Goal: Use online tool/utility

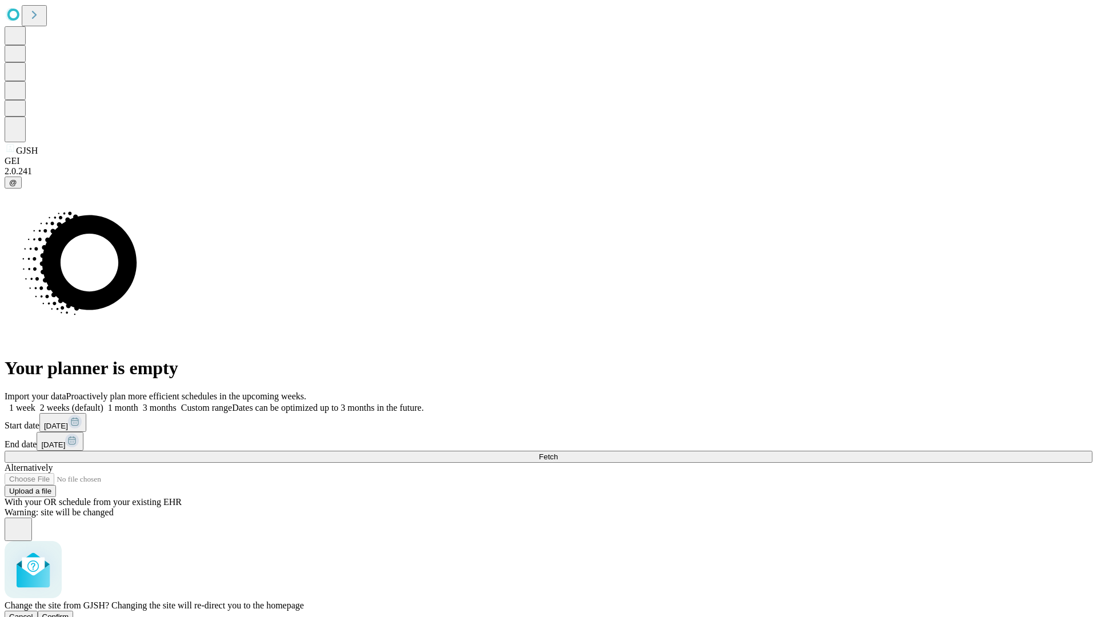
click at [69, 613] on span "Confirm" at bounding box center [55, 617] width 27 height 9
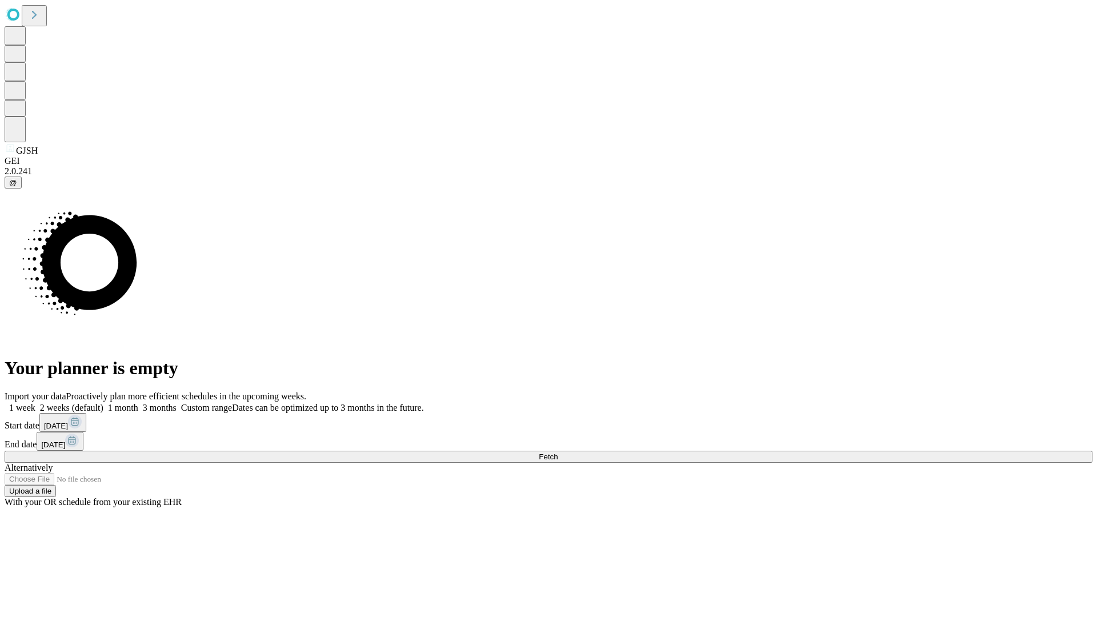
click at [138, 403] on label "1 month" at bounding box center [120, 408] width 35 height 10
click at [558, 453] on span "Fetch" at bounding box center [548, 457] width 19 height 9
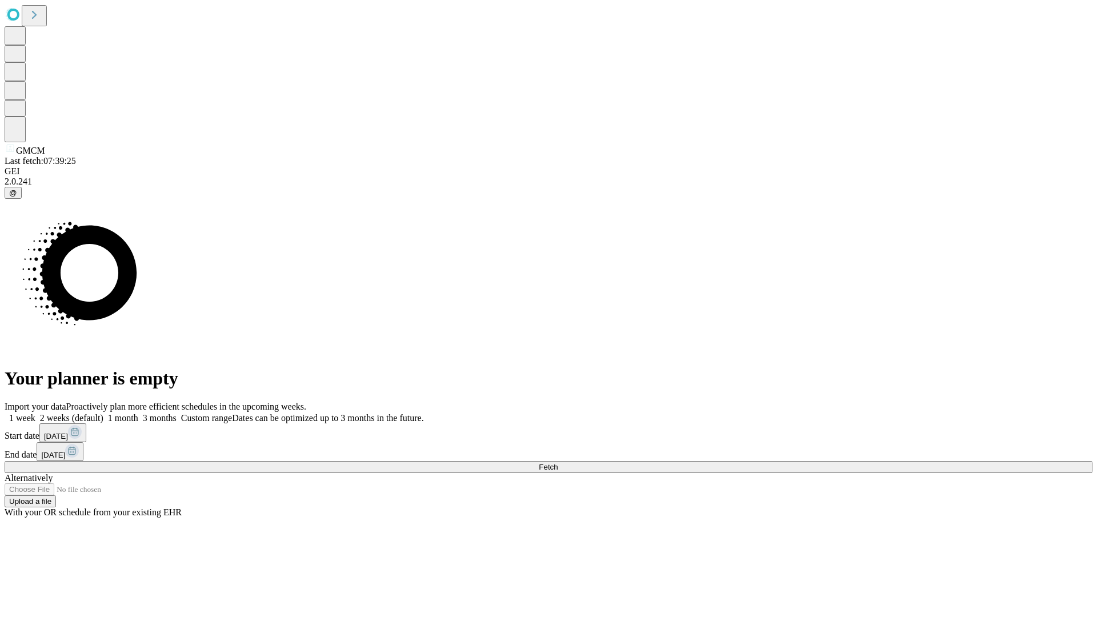
click at [138, 413] on label "1 month" at bounding box center [120, 418] width 35 height 10
click at [558, 463] on span "Fetch" at bounding box center [548, 467] width 19 height 9
click at [138, 413] on label "1 month" at bounding box center [120, 418] width 35 height 10
click at [558, 463] on span "Fetch" at bounding box center [548, 467] width 19 height 9
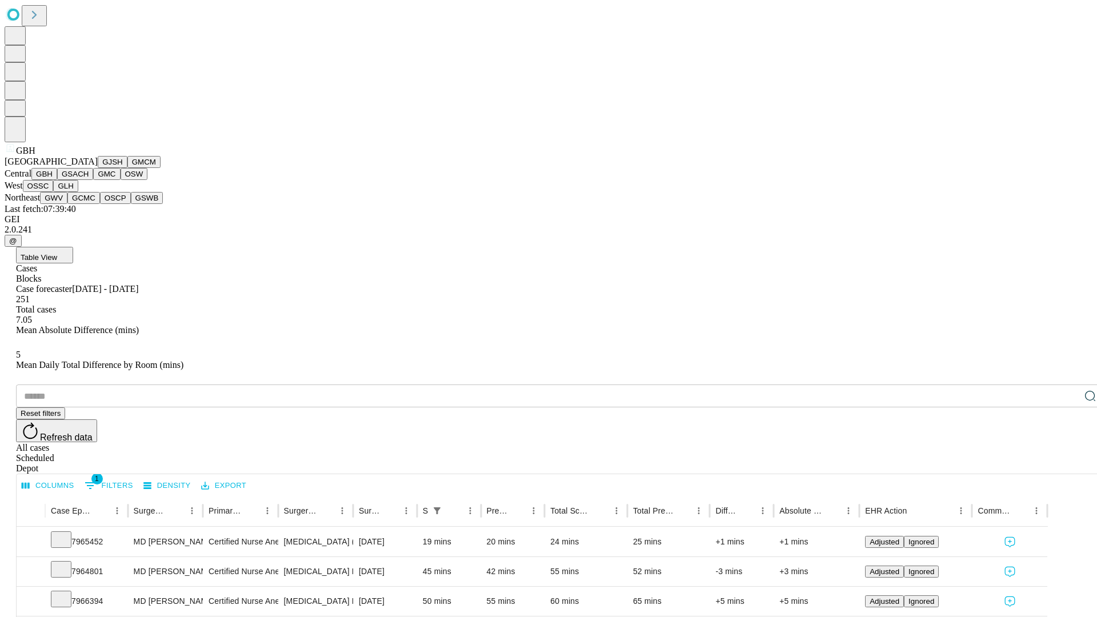
click at [89, 180] on button "GSACH" at bounding box center [75, 174] width 36 height 12
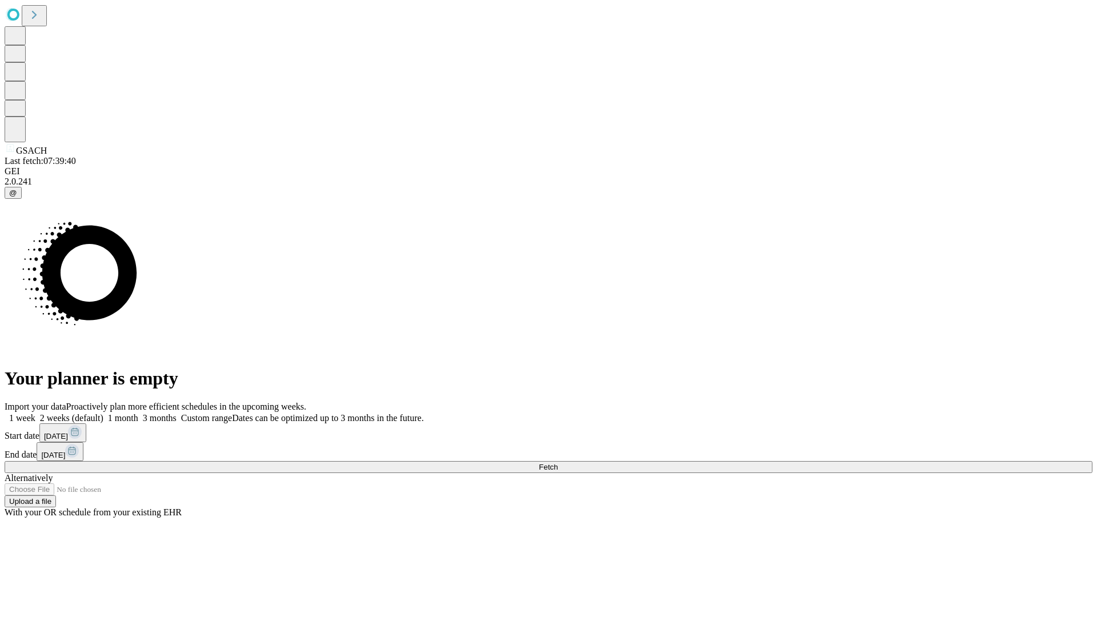
click at [138, 413] on label "1 month" at bounding box center [120, 418] width 35 height 10
click at [558, 463] on span "Fetch" at bounding box center [548, 467] width 19 height 9
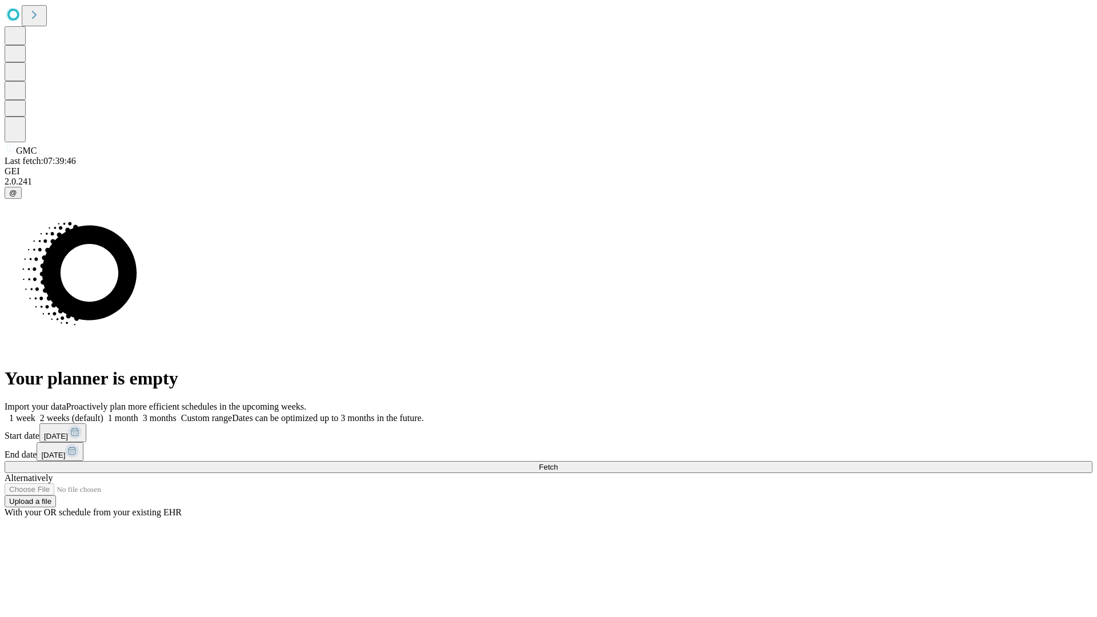
click at [558, 463] on span "Fetch" at bounding box center [548, 467] width 19 height 9
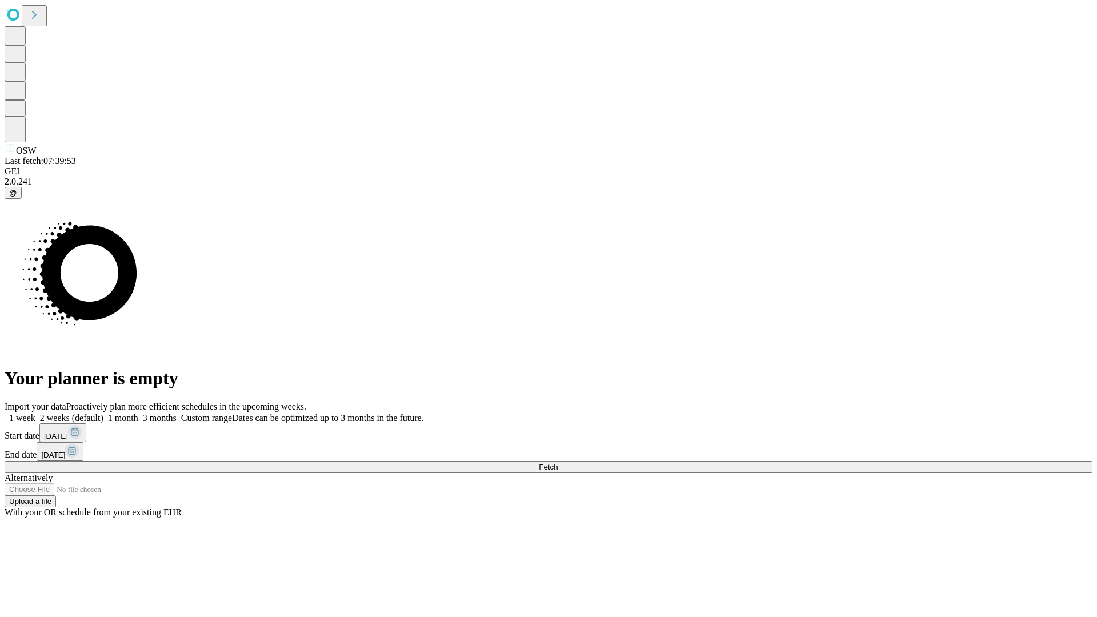
click at [138, 413] on label "1 month" at bounding box center [120, 418] width 35 height 10
click at [558, 463] on span "Fetch" at bounding box center [548, 467] width 19 height 9
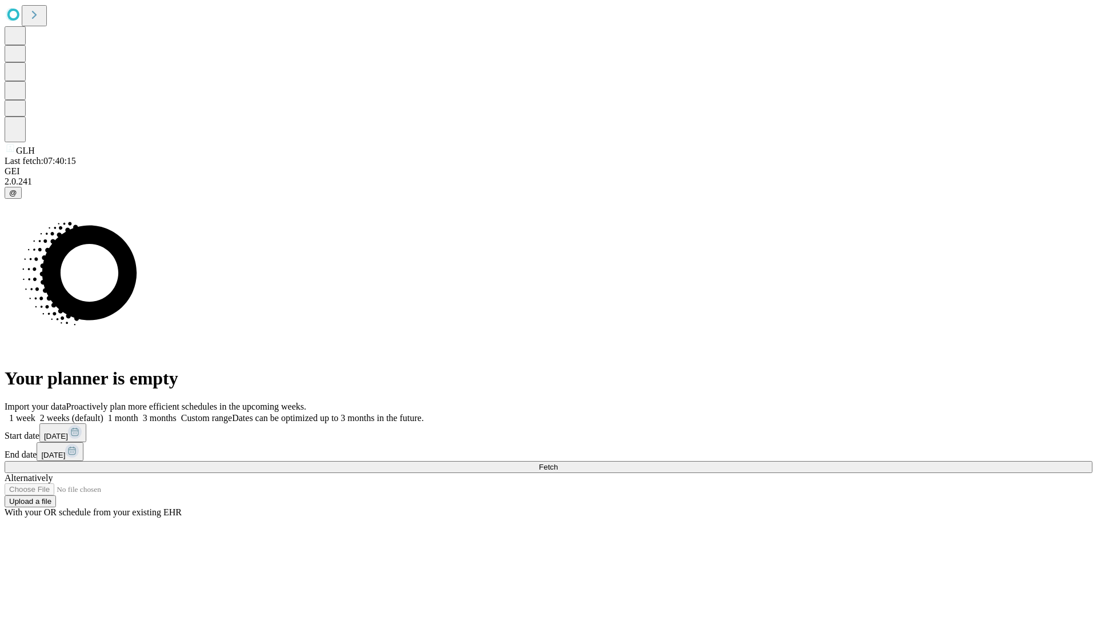
click at [138, 413] on label "1 month" at bounding box center [120, 418] width 35 height 10
click at [558, 463] on span "Fetch" at bounding box center [548, 467] width 19 height 9
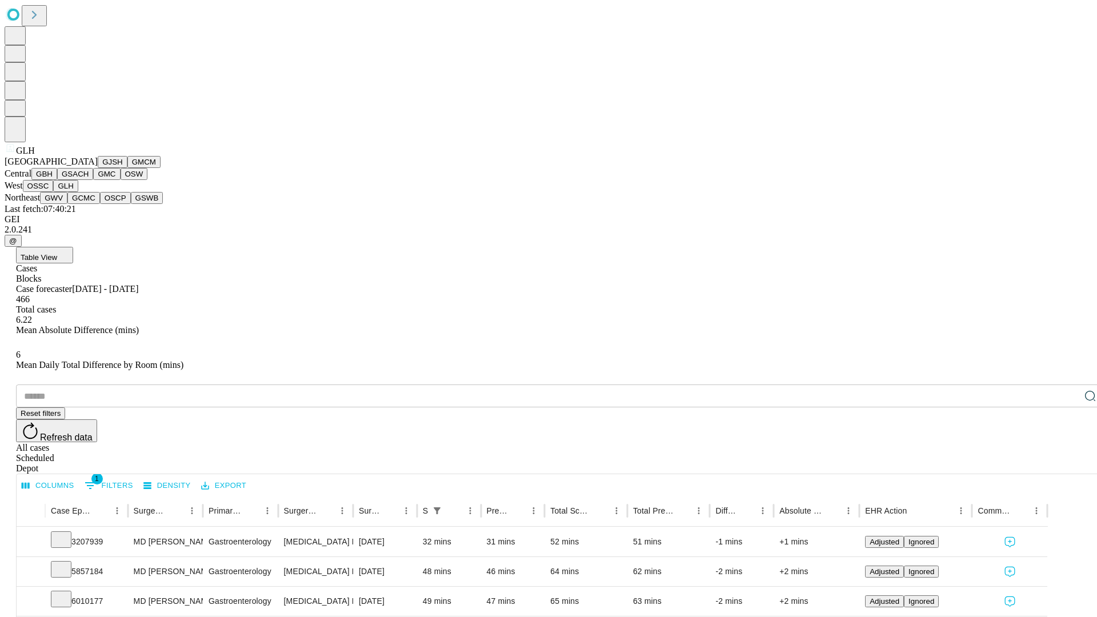
click at [67, 204] on button "GWV" at bounding box center [53, 198] width 27 height 12
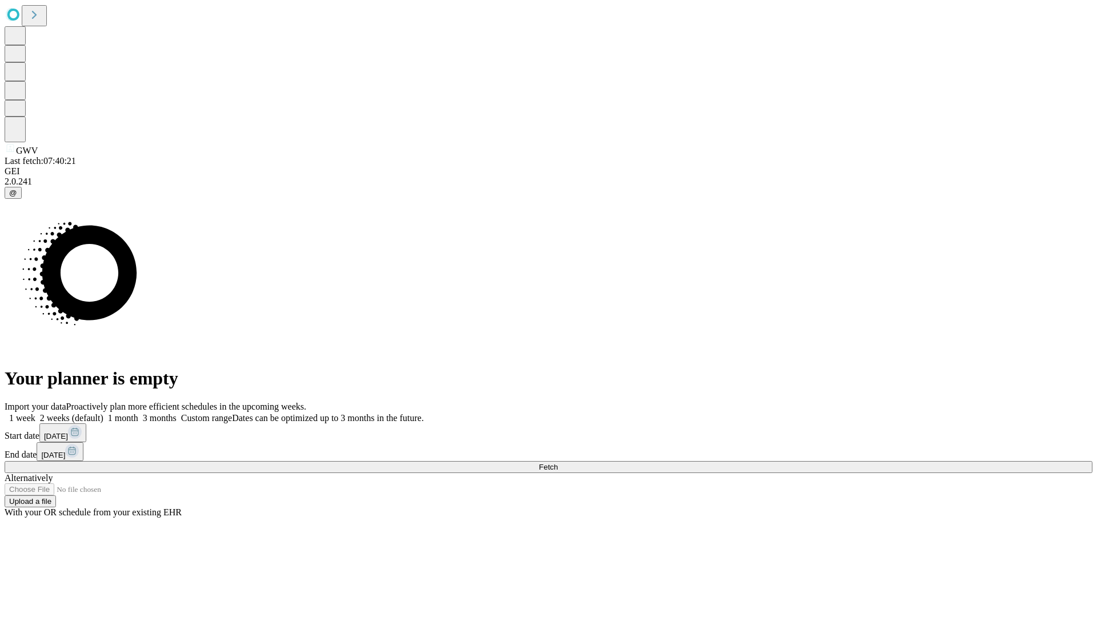
click at [138, 413] on label "1 month" at bounding box center [120, 418] width 35 height 10
click at [558, 463] on span "Fetch" at bounding box center [548, 467] width 19 height 9
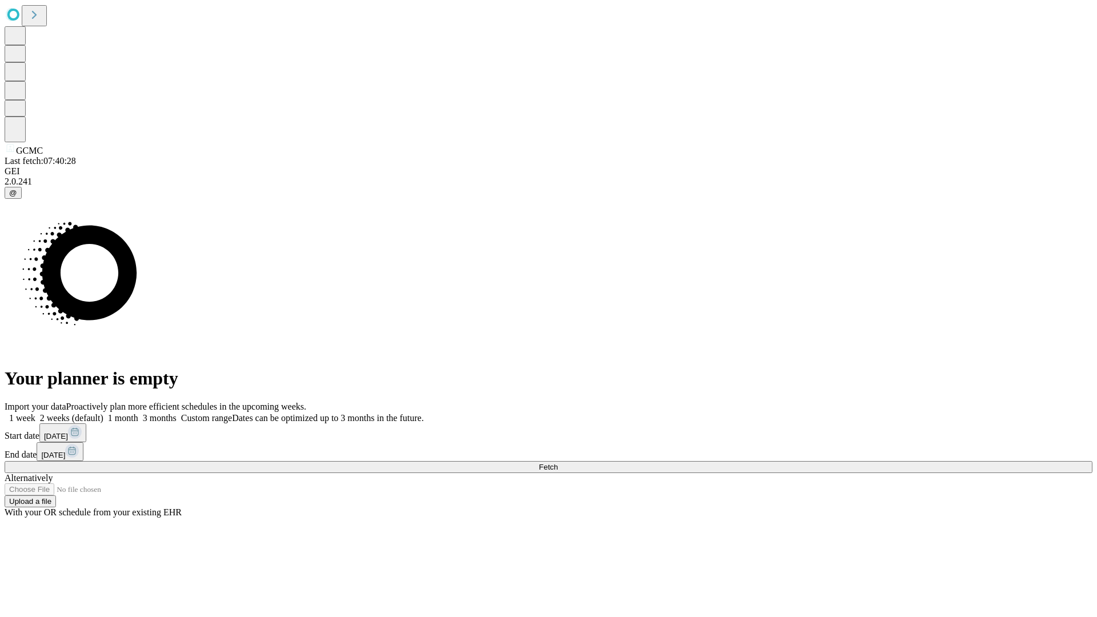
click at [138, 413] on label "1 month" at bounding box center [120, 418] width 35 height 10
click at [558, 463] on span "Fetch" at bounding box center [548, 467] width 19 height 9
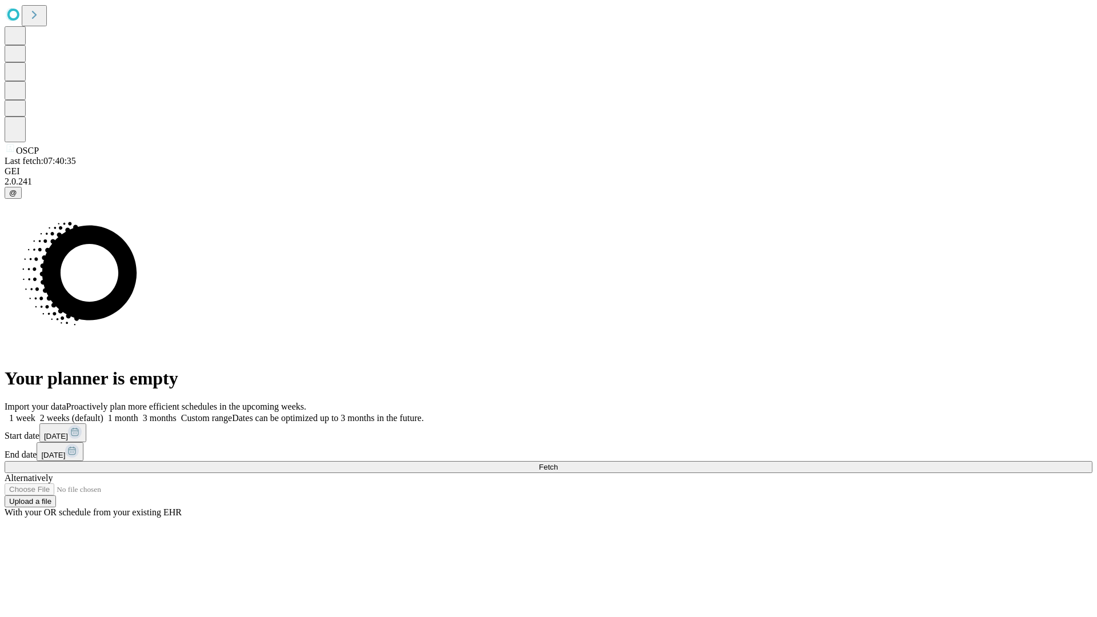
click at [138, 413] on label "1 month" at bounding box center [120, 418] width 35 height 10
click at [558, 463] on span "Fetch" at bounding box center [548, 467] width 19 height 9
